Goal: Communication & Community: Ask a question

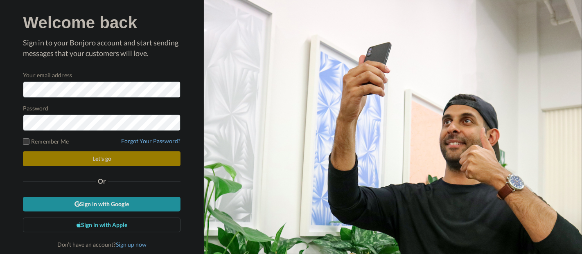
click at [194, 167] on div "Welcome back Sign in to your Bonjoro account and start sending messages that yo…" at bounding box center [102, 127] width 204 height 254
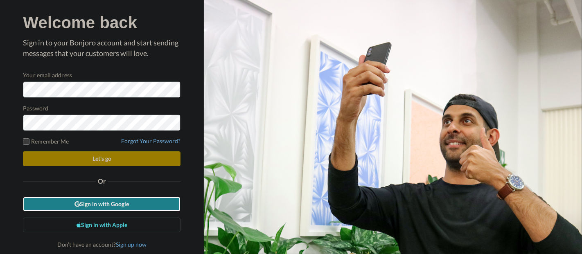
click at [134, 207] on link "Sign in with Google" at bounding box center [102, 204] width 158 height 15
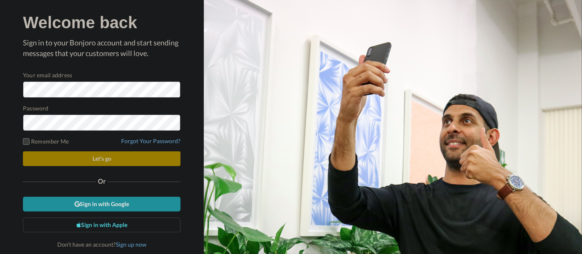
click at [198, 123] on div "Welcome back Sign in to your Bonjoro account and start sending messages that yo…" at bounding box center [102, 127] width 204 height 254
click at [195, 194] on div "Welcome back Sign in to your Bonjoro account and start sending messages that yo…" at bounding box center [102, 127] width 204 height 254
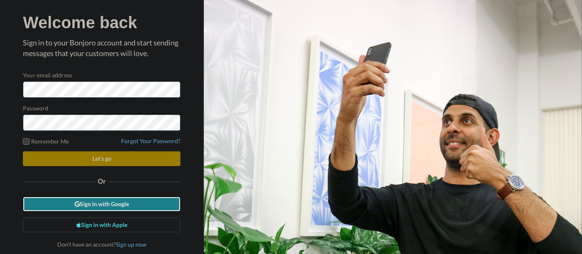
click at [129, 204] on link "Sign in with Google" at bounding box center [102, 204] width 158 height 15
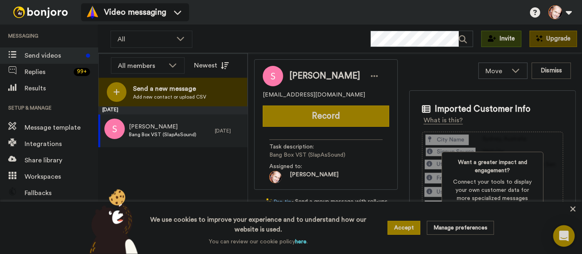
click at [562, 234] on icon "Open Intercom Messenger" at bounding box center [563, 236] width 9 height 11
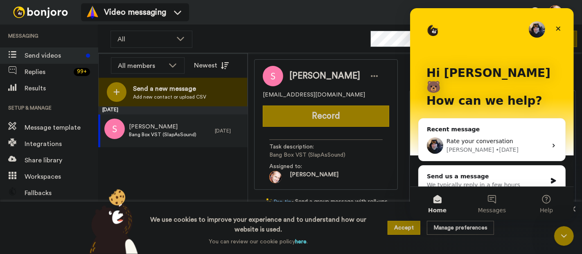
click at [504, 172] on div "Send us a message" at bounding box center [486, 176] width 120 height 9
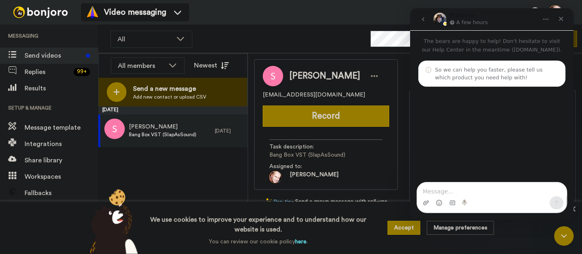
click at [494, 188] on textarea "Message…" at bounding box center [491, 189] width 150 height 14
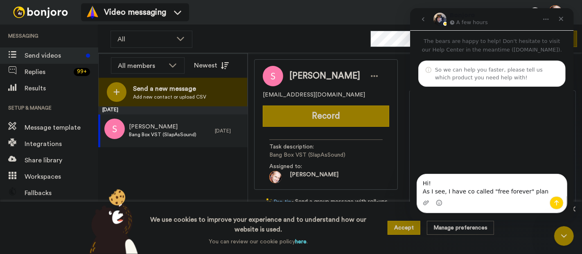
click at [465, 194] on textarea "Hi! As I see, I have co called "free forever" plan" at bounding box center [491, 185] width 150 height 22
click at [463, 194] on textarea "Hi! As I see, I have co called "free forever" plan" at bounding box center [491, 185] width 150 height 22
click at [538, 191] on textarea "Hi! As I see, I have so called "free forever" plan" at bounding box center [491, 185] width 150 height 22
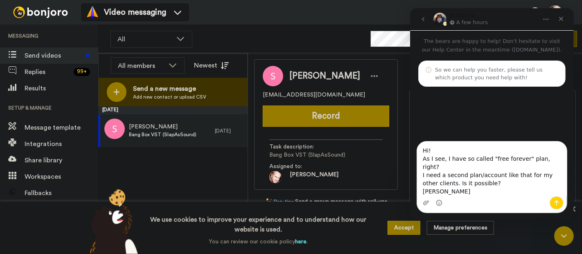
click at [463, 175] on textarea "Hi! As I see, I have so called "free forever" plan, right? I need a second plan…" at bounding box center [491, 169] width 150 height 55
click at [540, 178] on textarea "Hi! As I see, I have so called "free forever" plan, right? I need a second [PER…" at bounding box center [491, 169] width 150 height 55
click at [497, 186] on textarea "Hi! As I see, I have so called "free forever" plan, right? I need a second [PER…" at bounding box center [491, 169] width 150 height 55
click at [466, 191] on textarea "Hi! As I see, I have so called "free forever" plan, right? I need a second [PER…" at bounding box center [491, 169] width 150 height 55
type textarea "Hi! As I see, I have so called "free forever" plan, right? I need a second [PER…"
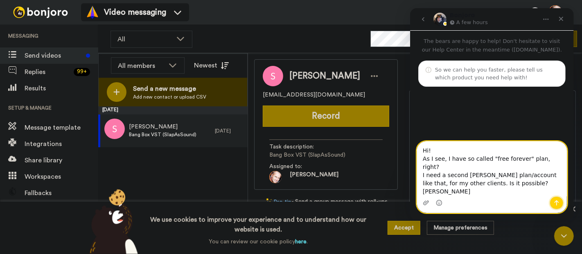
click at [558, 203] on icon "Send a message…" at bounding box center [556, 203] width 7 height 7
